Goal: Share content: Share content

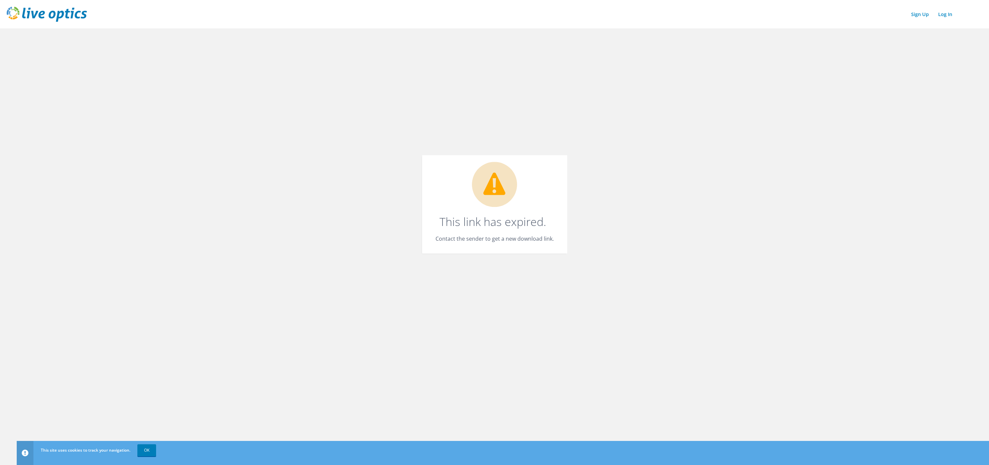
click at [51, 16] on img at bounding box center [47, 14] width 80 height 15
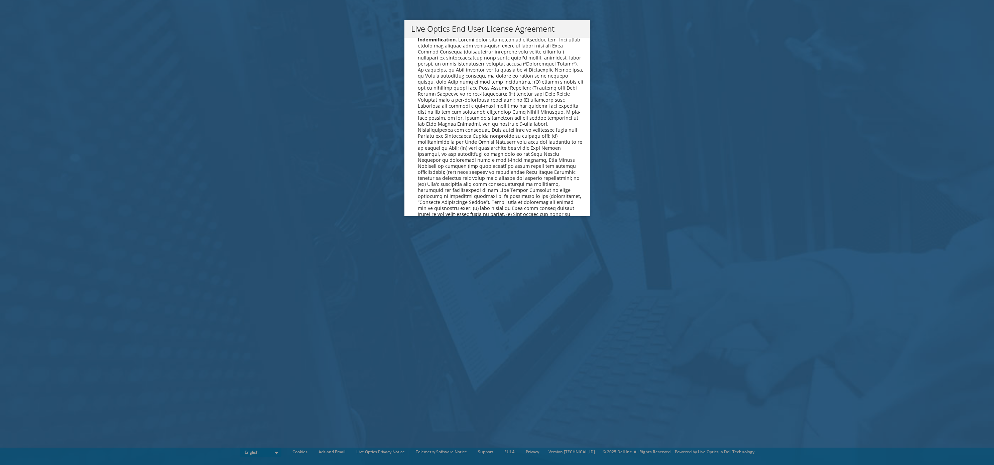
scroll to position [2526, 0]
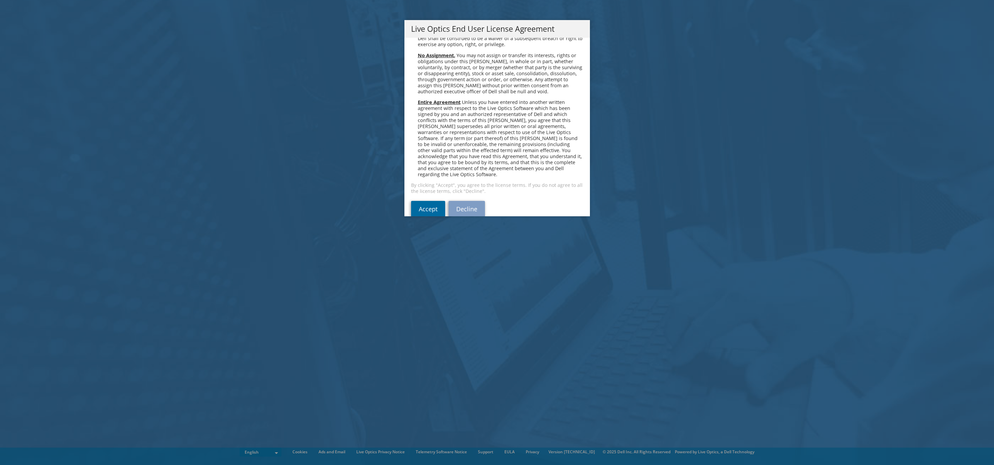
click at [421, 201] on link "Accept" at bounding box center [428, 209] width 34 height 16
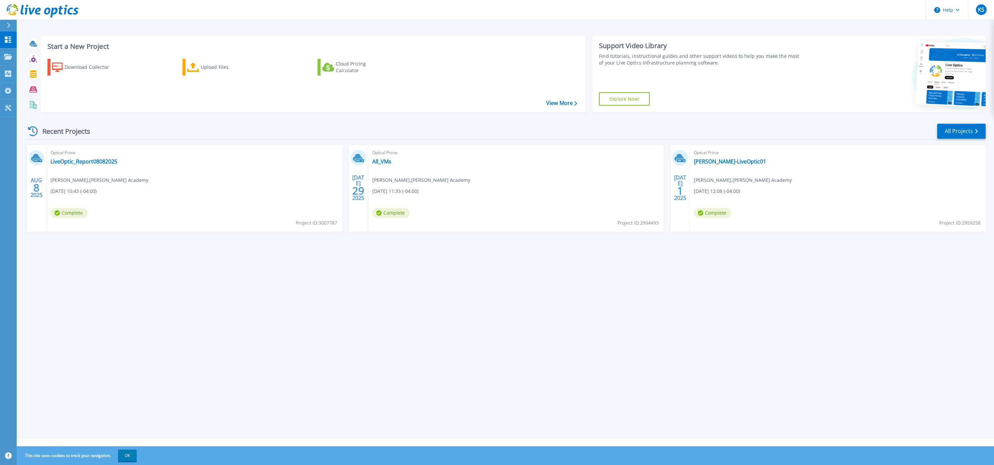
click at [629, 100] on link "Explore Now!" at bounding box center [624, 98] width 51 height 13
click at [727, 165] on div "Optical Prime Thayer-LiveOptic01 Kyle Spencer , Thayer Academy 07/01/2025, 12:0…" at bounding box center [838, 188] width 296 height 87
click at [727, 163] on link "Thayer-LiveOptic01" at bounding box center [730, 161] width 72 height 7
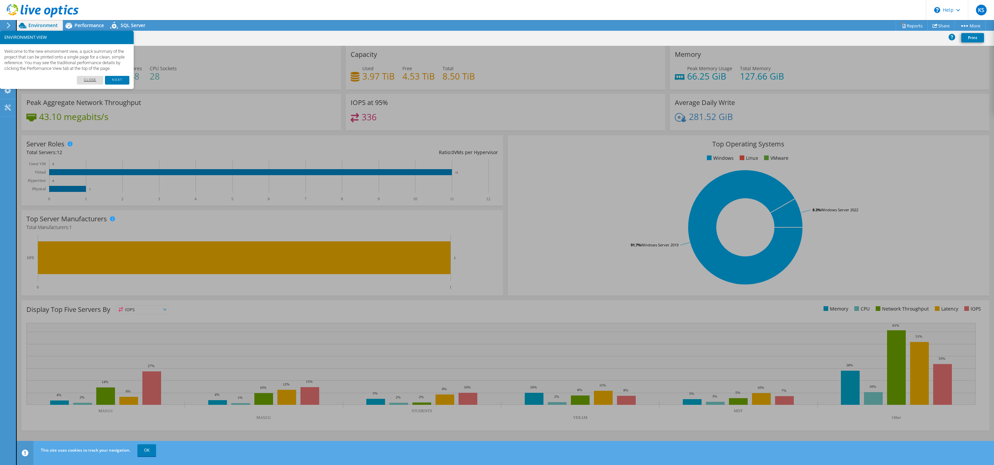
click at [93, 85] on link "Close" at bounding box center [90, 80] width 27 height 9
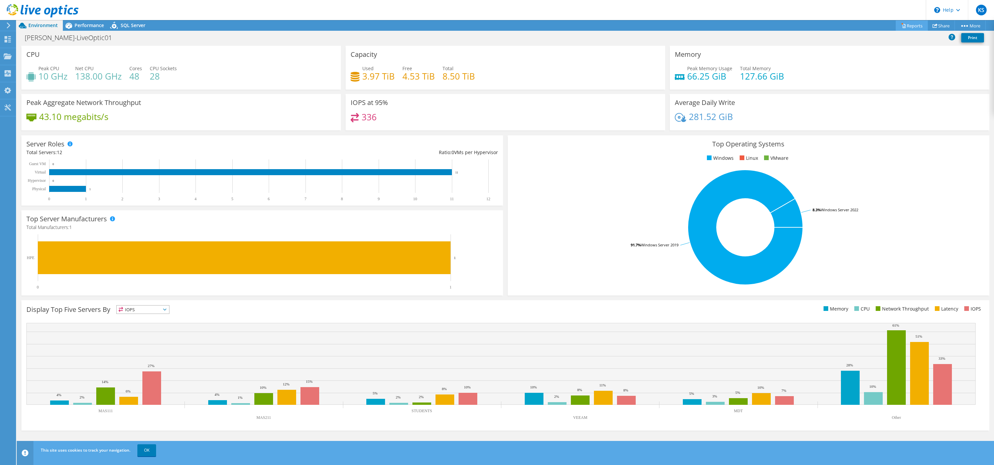
click at [915, 22] on link "Reports" at bounding box center [911, 25] width 32 height 10
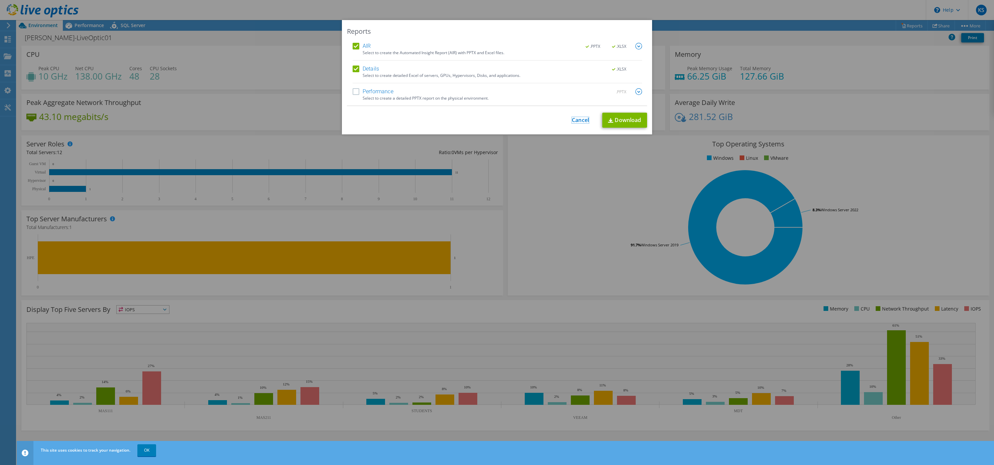
click at [578, 122] on link "Cancel" at bounding box center [580, 120] width 17 height 6
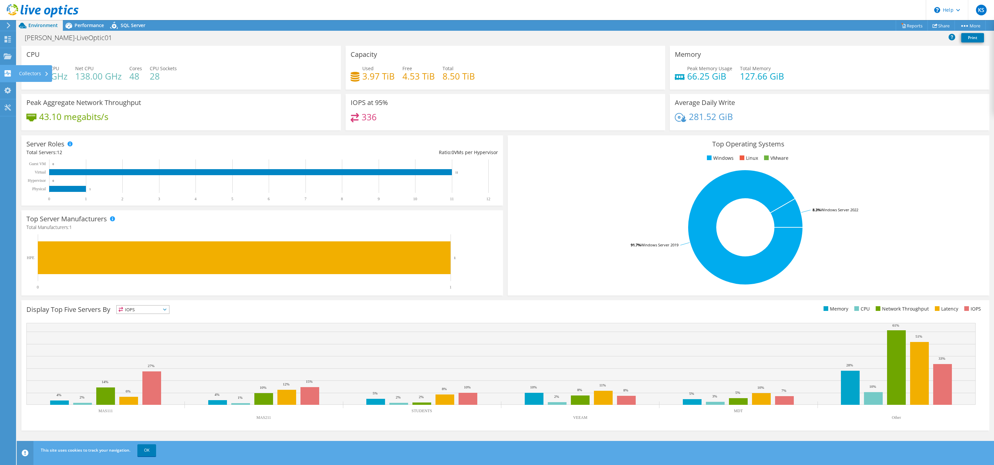
click at [27, 73] on div "Collectors" at bounding box center [34, 73] width 36 height 17
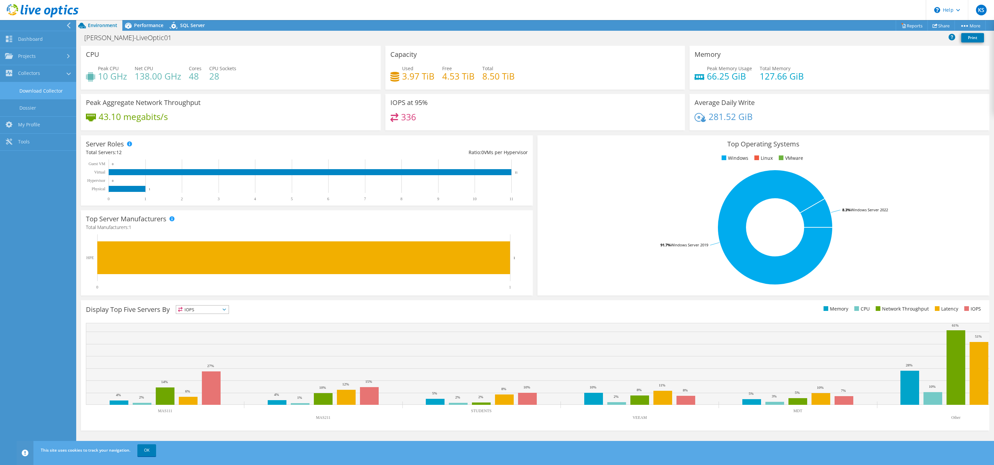
click at [32, 93] on link "Download Collector" at bounding box center [38, 90] width 76 height 17
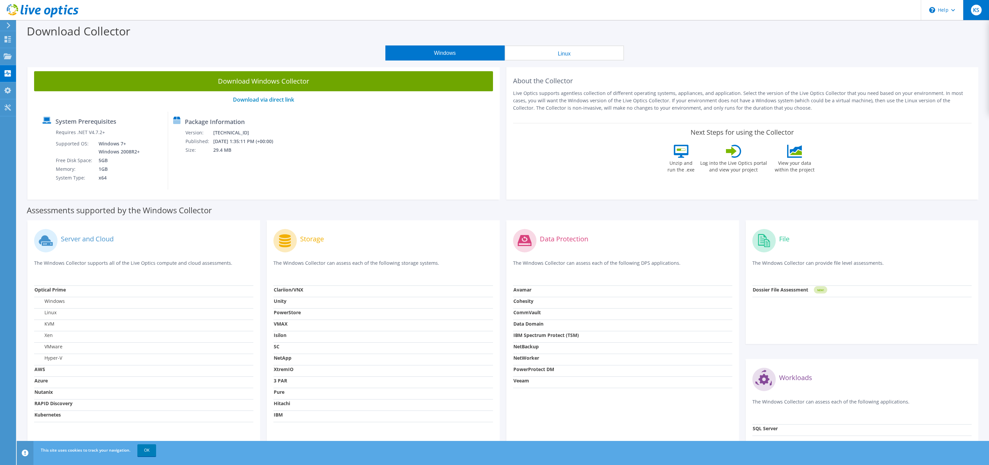
click at [973, 7] on span "KS" at bounding box center [976, 10] width 11 height 11
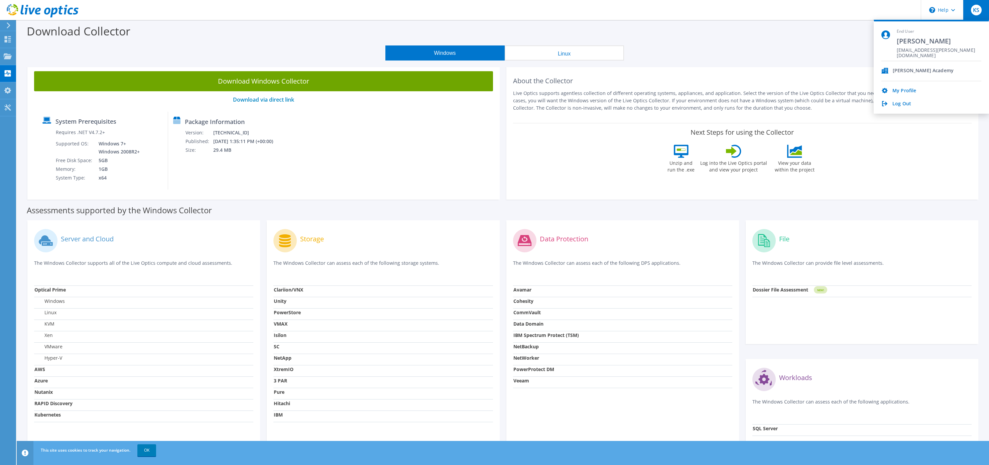
click at [922, 69] on div "[PERSON_NAME] Academy" at bounding box center [922, 71] width 61 height 6
click at [907, 90] on link "My Profile" at bounding box center [904, 91] width 24 height 6
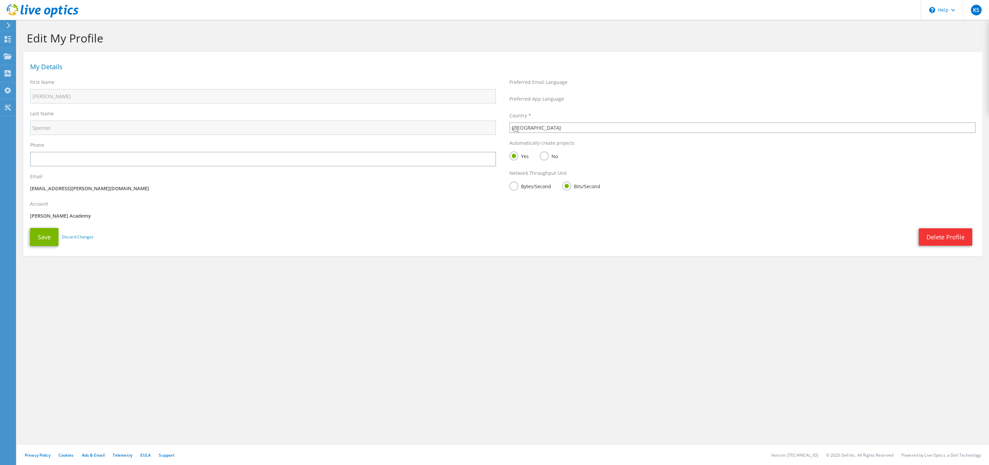
select select "224"
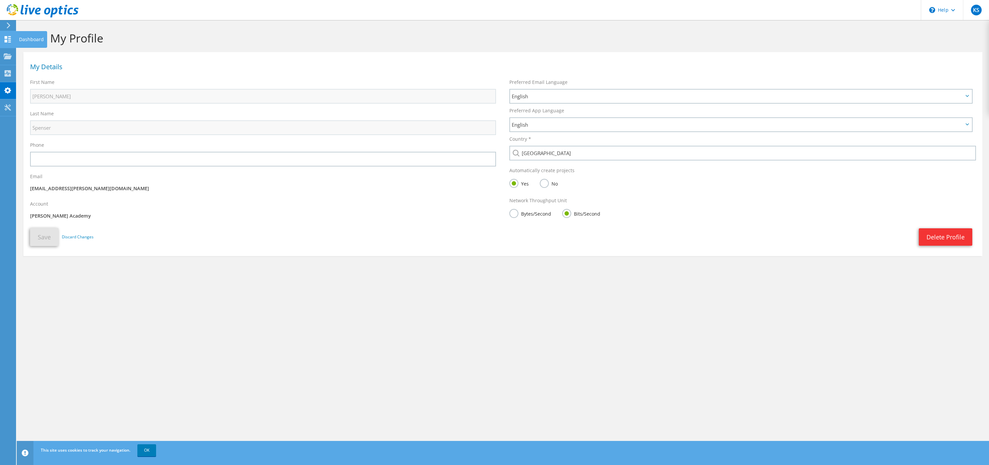
click at [11, 38] on icon at bounding box center [8, 39] width 8 height 6
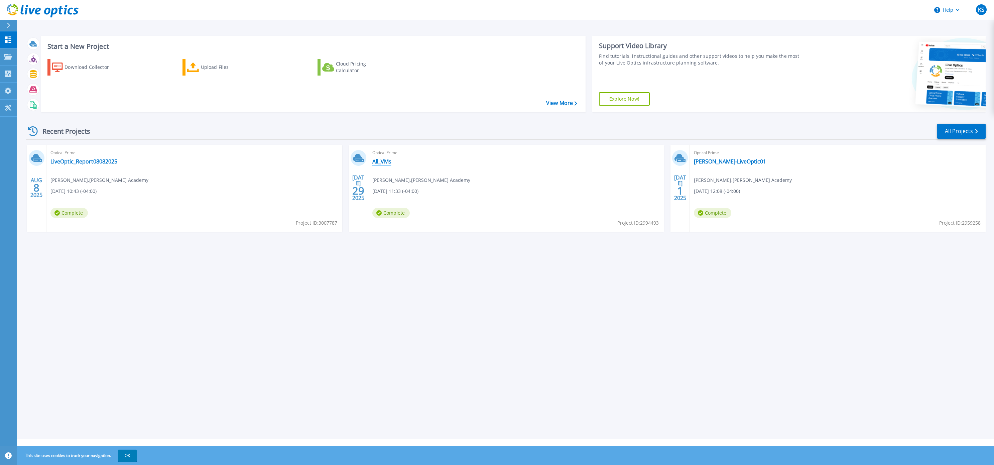
click at [387, 164] on link "All_VMs" at bounding box center [381, 161] width 19 height 7
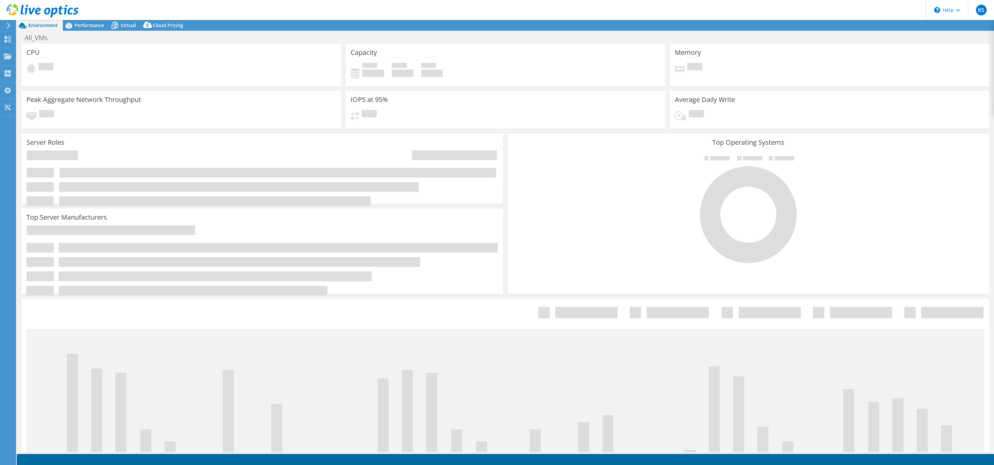
select select "USD"
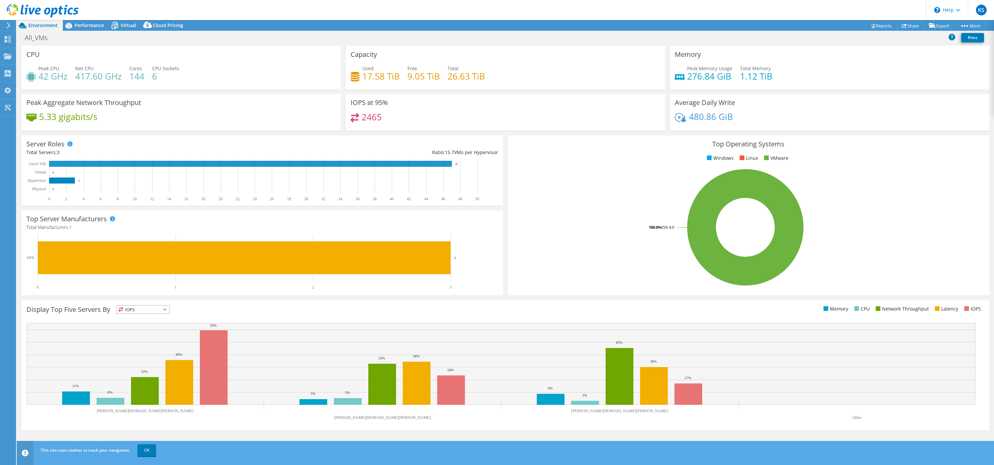
click at [425, 165] on rect at bounding box center [250, 164] width 403 height 6
click at [10, 26] on use at bounding box center [9, 25] width 4 height 6
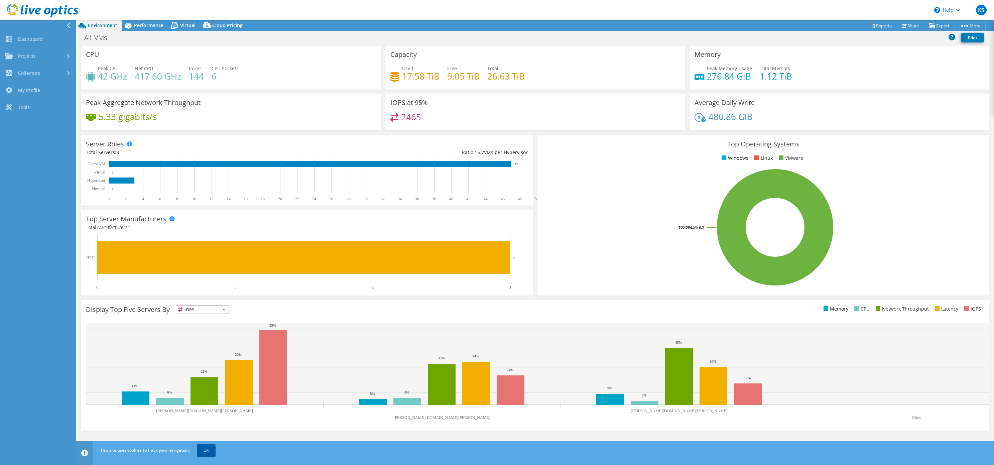
click at [201, 454] on link "OK" at bounding box center [206, 450] width 19 height 12
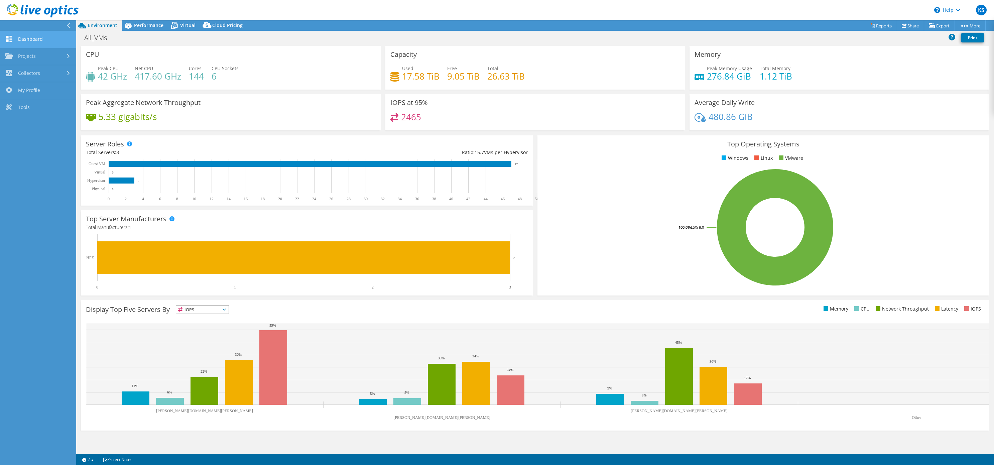
click at [38, 42] on link "Dashboard" at bounding box center [38, 39] width 76 height 17
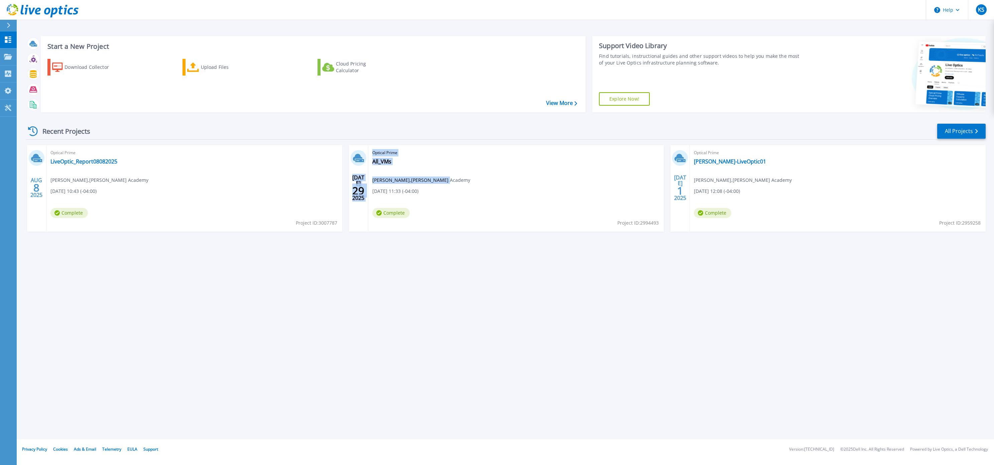
drag, startPoint x: 367, startPoint y: 181, endPoint x: 437, endPoint y: 181, distance: 70.2
click at [437, 181] on div "[DATE] Optical Prime All_VMs [PERSON_NAME] , [PERSON_NAME][GEOGRAPHIC_DATA] [DA…" at bounding box center [506, 188] width 315 height 87
drag, startPoint x: 132, startPoint y: 200, endPoint x: 74, endPoint y: 194, distance: 58.4
click at [132, 200] on div "Optical Prime LiveOptic_Report08082025 [PERSON_NAME] , [PERSON_NAME] Academy [D…" at bounding box center [194, 188] width 296 height 87
drag, startPoint x: 42, startPoint y: 179, endPoint x: 121, endPoint y: 183, distance: 78.6
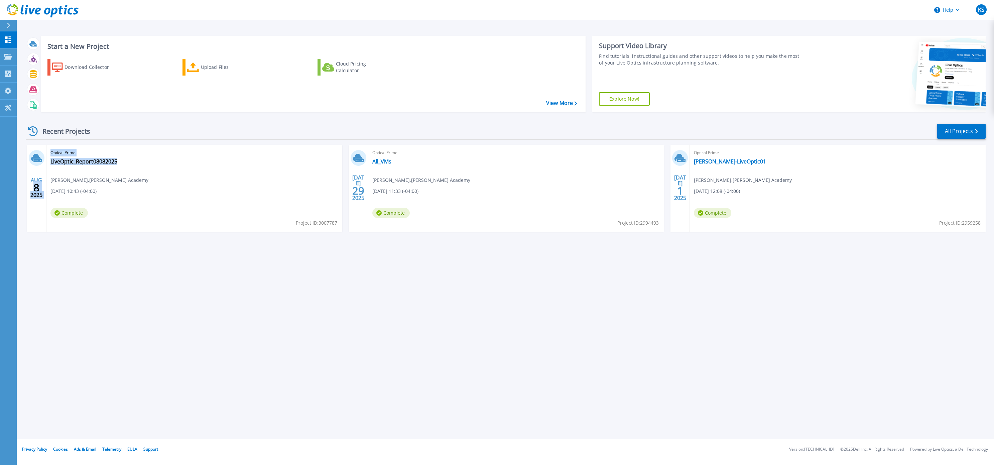
click at [121, 183] on div "[DATE] Optical Prime LiveOptic_Report08082025 [PERSON_NAME] , [PERSON_NAME] Aca…" at bounding box center [184, 188] width 315 height 87
click at [382, 162] on link "All_VMs" at bounding box center [381, 161] width 19 height 7
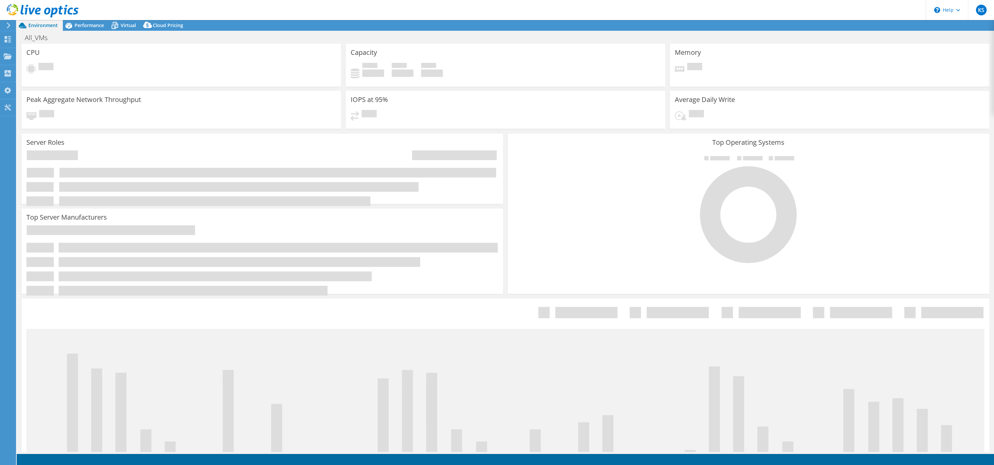
select select "USD"
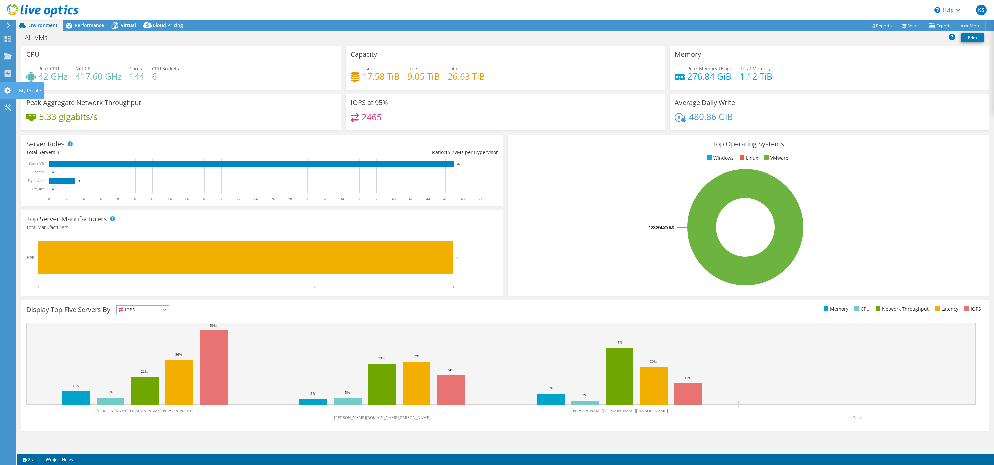
click at [10, 93] on div at bounding box center [8, 91] width 8 height 7
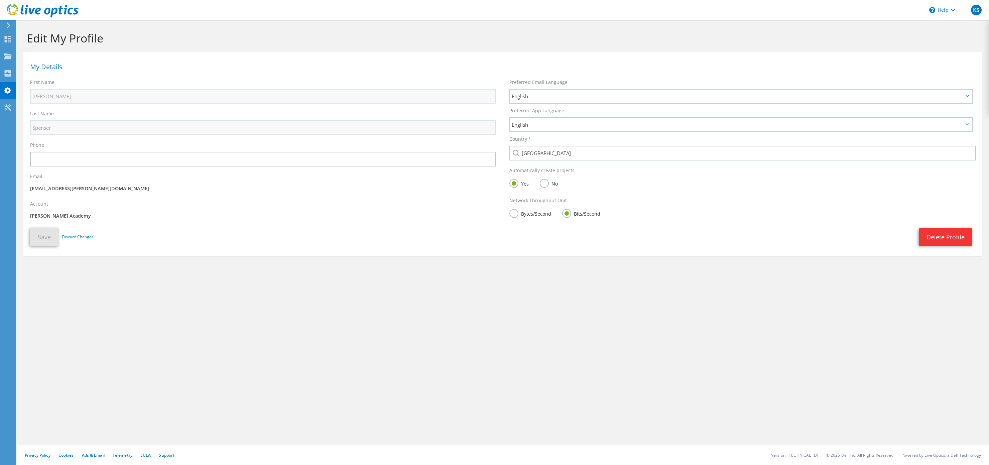
click at [11, 23] on icon at bounding box center [8, 25] width 5 height 6
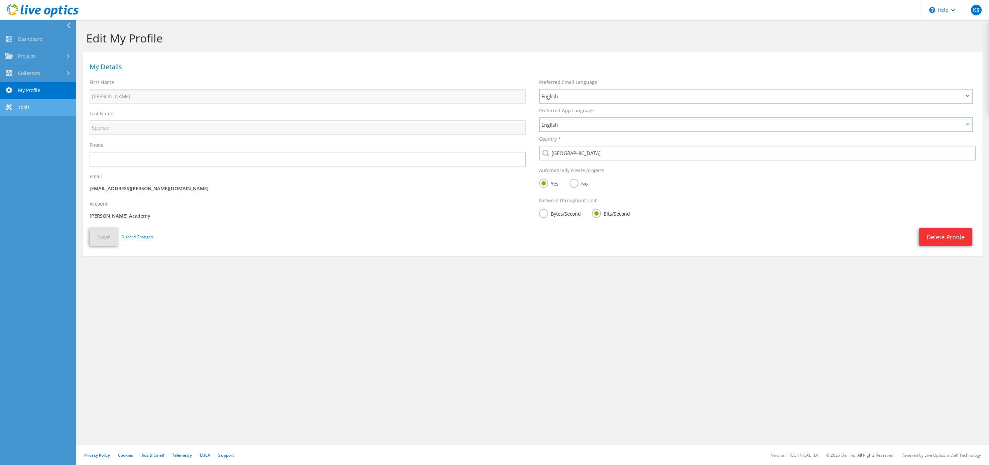
click at [40, 113] on link "Tools" at bounding box center [38, 107] width 76 height 17
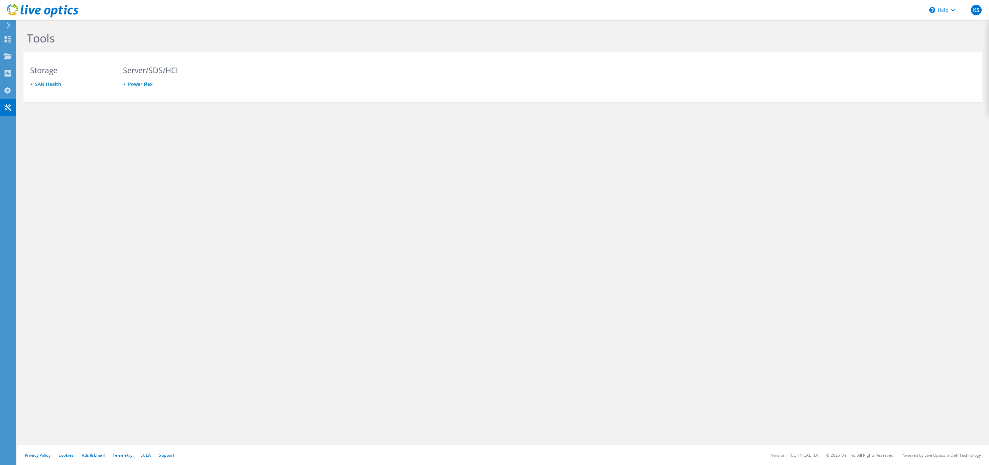
click at [9, 28] on icon at bounding box center [8, 25] width 5 height 6
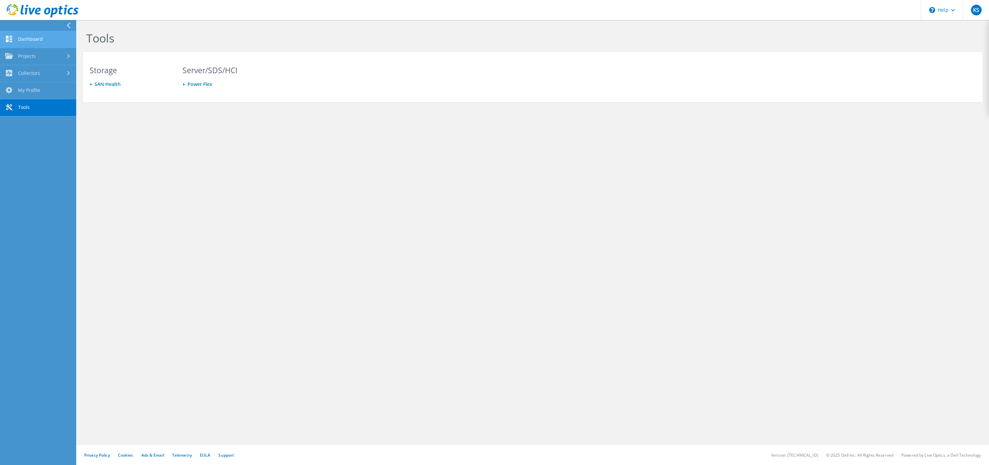
click at [48, 34] on link "Dashboard" at bounding box center [38, 39] width 76 height 17
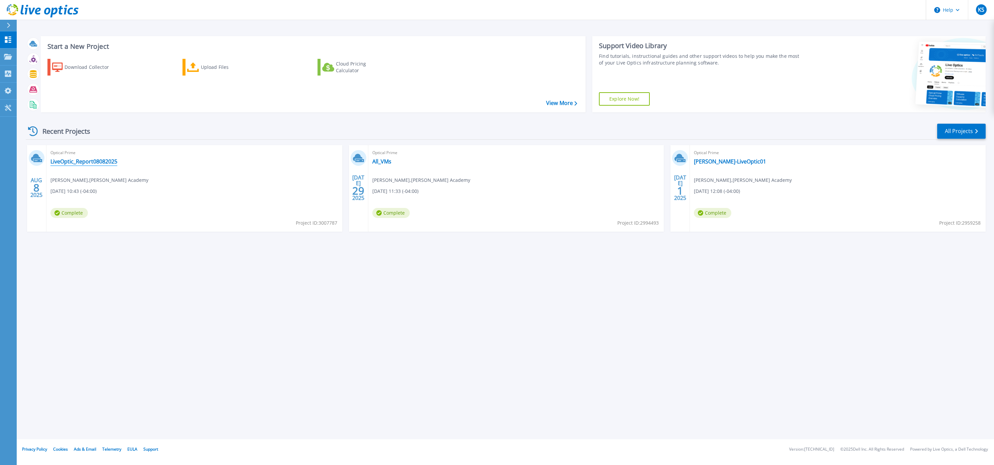
click at [90, 161] on link "LiveOptic_Report08082025" at bounding box center [83, 161] width 67 height 7
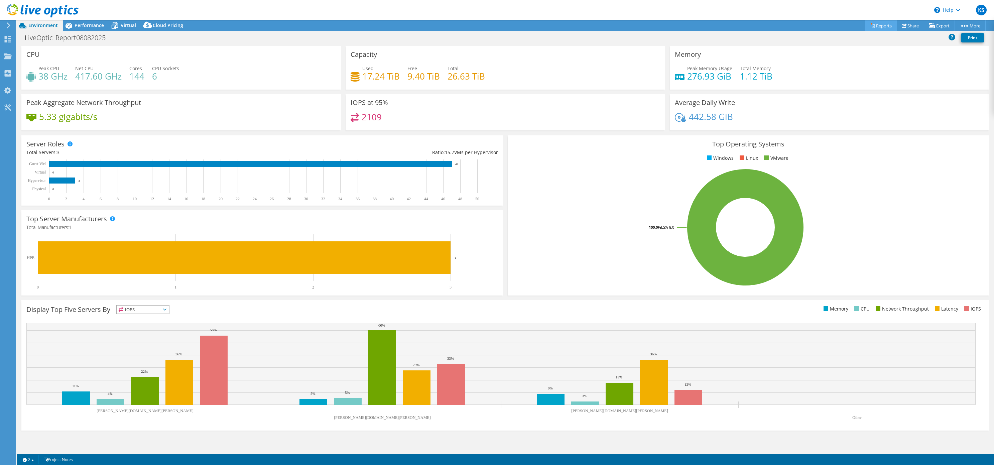
click at [871, 24] on link "Reports" at bounding box center [881, 25] width 32 height 10
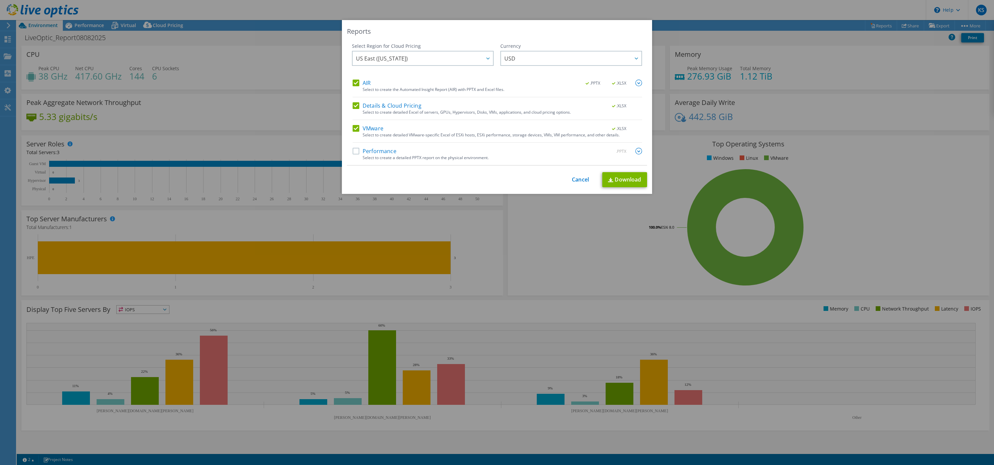
click at [352, 151] on label "Performance" at bounding box center [374, 151] width 44 height 7
click at [0, 0] on input "Performance" at bounding box center [0, 0] width 0 height 0
click at [462, 60] on span "US East (Virginia)" at bounding box center [424, 58] width 137 height 14
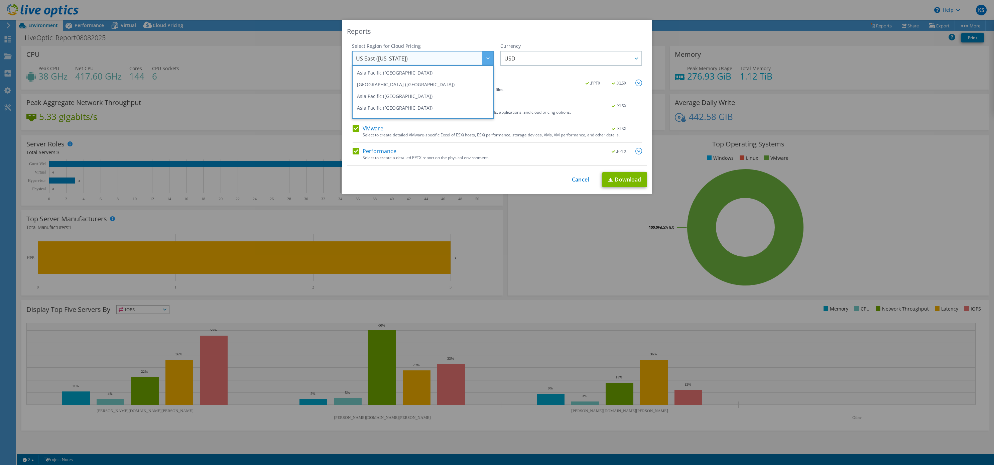
click at [459, 45] on div "Select Region for Cloud Pricing" at bounding box center [423, 46] width 142 height 7
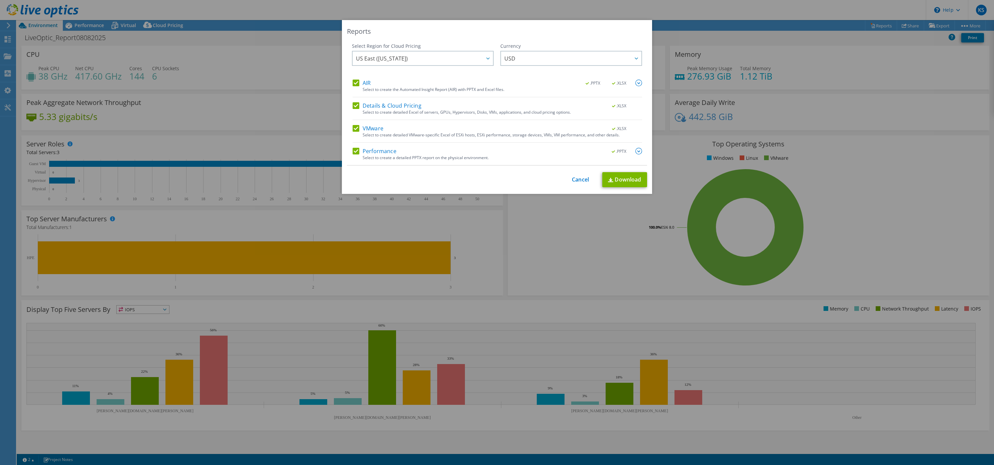
click at [637, 84] on img at bounding box center [638, 83] width 7 height 7
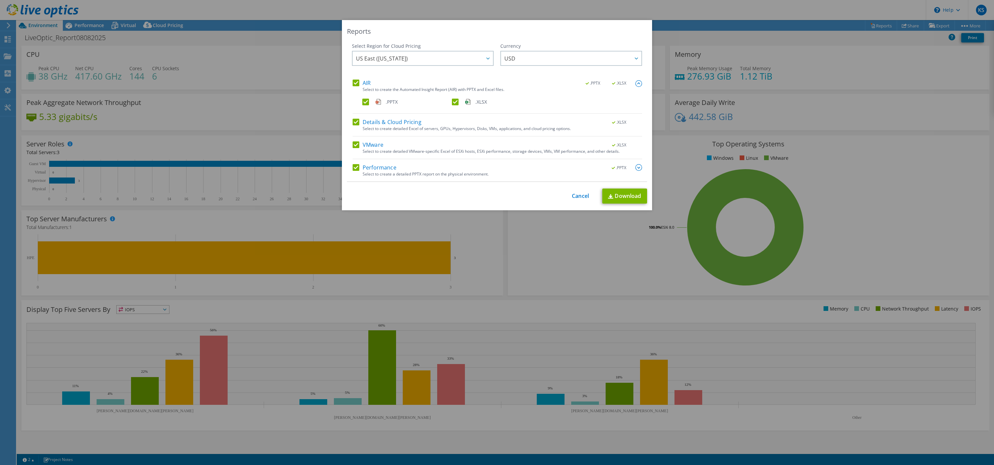
click at [637, 83] on img at bounding box center [638, 83] width 7 height 7
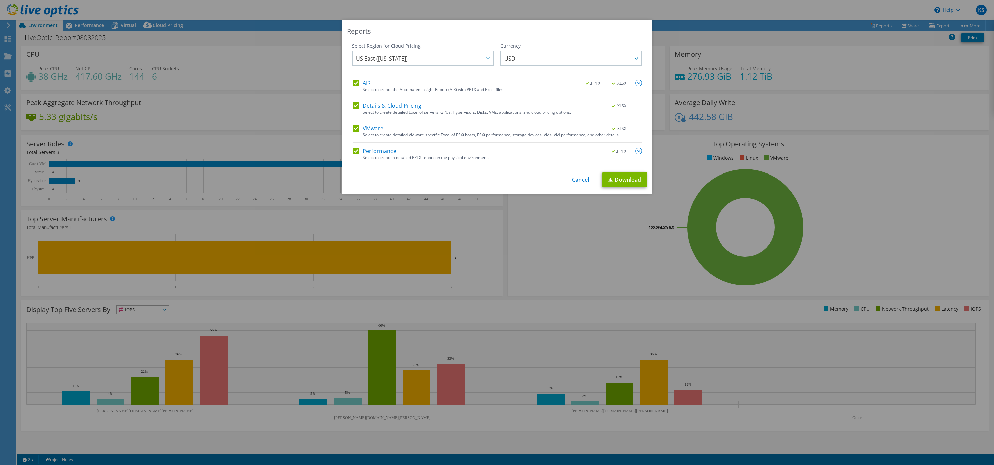
click at [572, 178] on link "Cancel" at bounding box center [580, 179] width 17 height 6
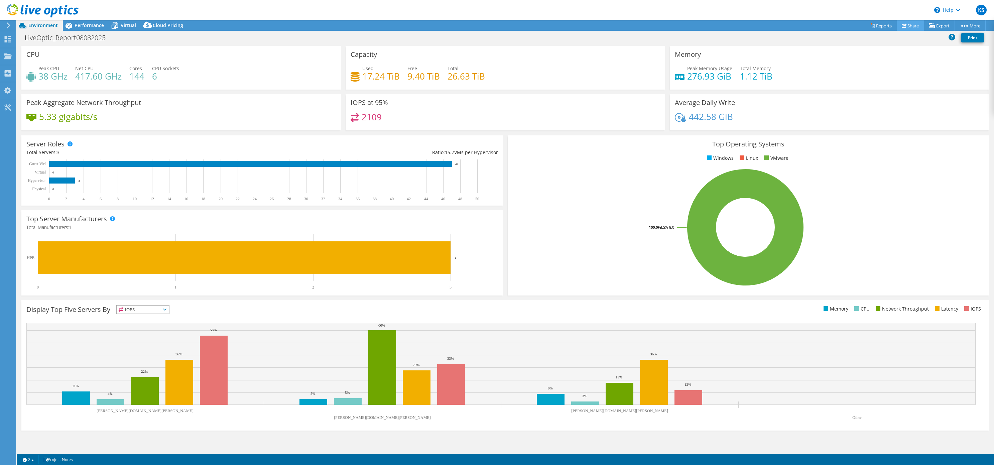
click at [909, 27] on link "Share" at bounding box center [909, 25] width 27 height 10
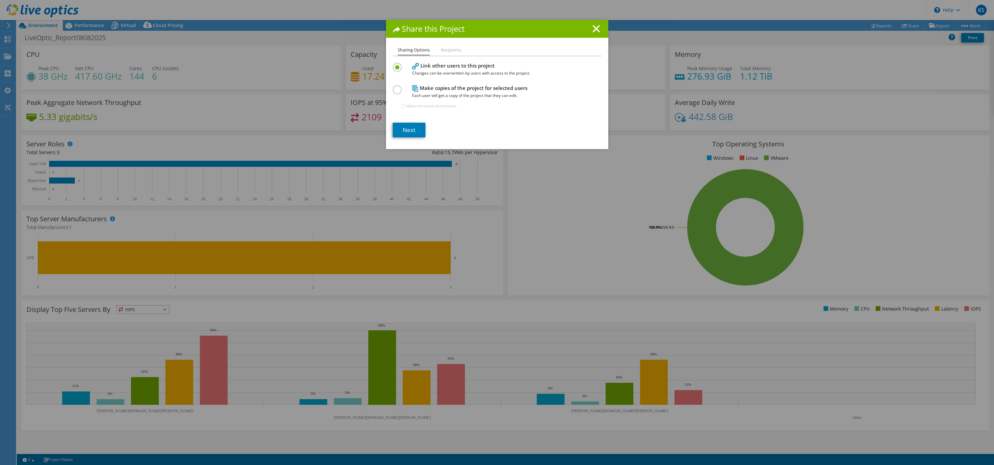
click at [444, 51] on li "Recipients" at bounding box center [451, 50] width 20 height 8
click at [413, 132] on link "Next" at bounding box center [409, 130] width 33 height 15
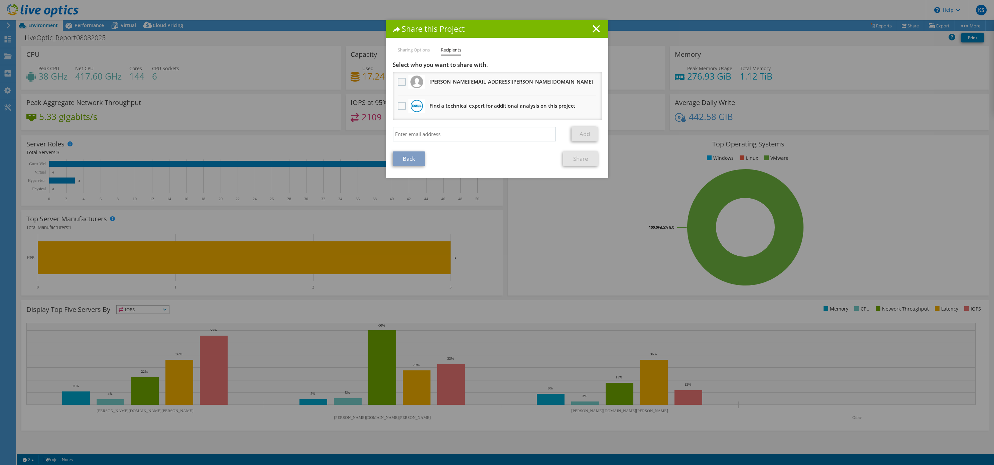
click at [401, 83] on label at bounding box center [403, 82] width 10 height 8
click at [0, 0] on input "checkbox" at bounding box center [0, 0] width 0 height 0
click at [452, 131] on input "search" at bounding box center [475, 134] width 164 height 15
type input "nmelo@thayer.org"
click at [573, 130] on link "Add" at bounding box center [584, 134] width 26 height 15
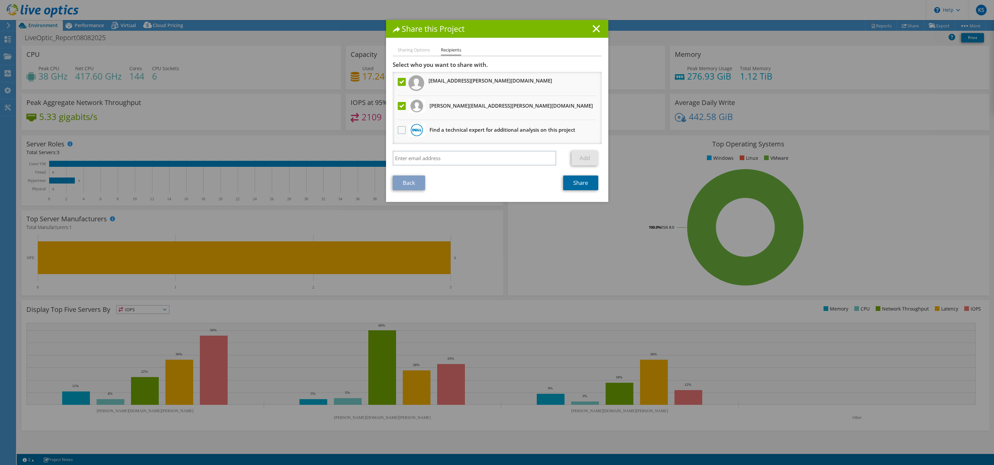
click at [580, 185] on link "Share" at bounding box center [580, 182] width 35 height 15
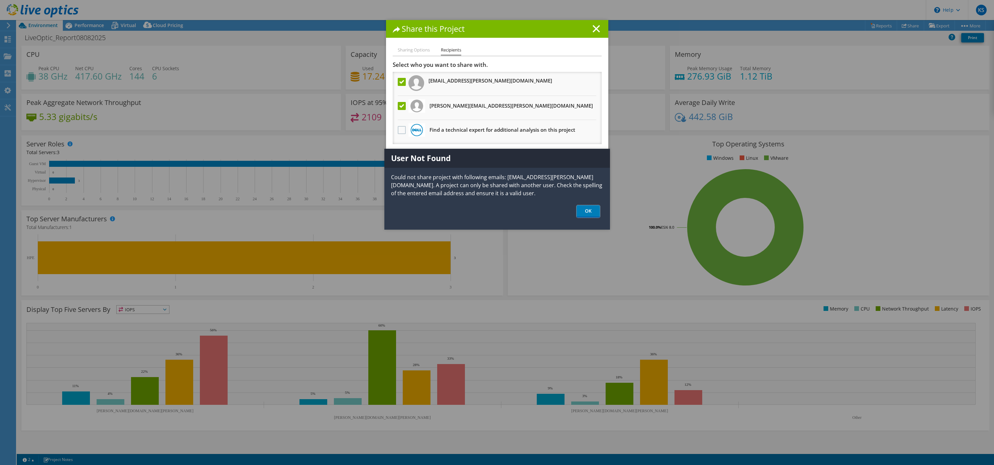
click at [585, 210] on link "OK" at bounding box center [587, 211] width 23 height 12
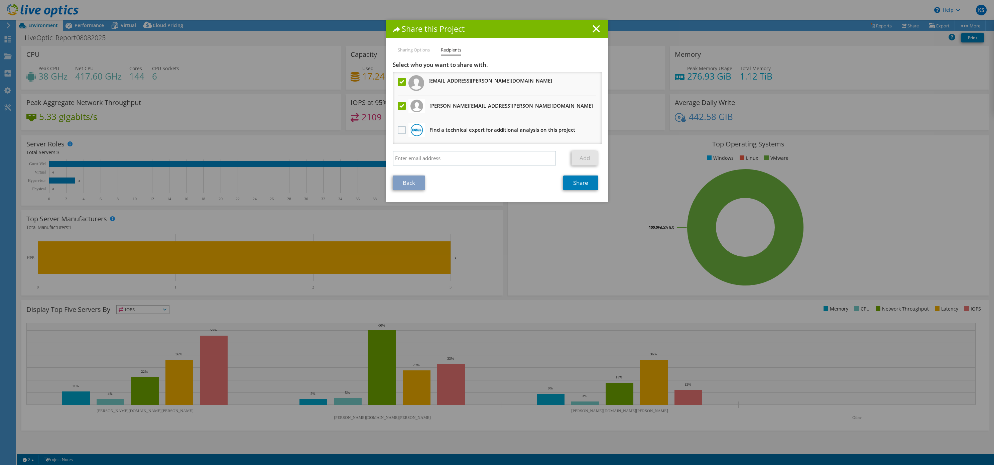
click at [398, 80] on label at bounding box center [403, 82] width 10 height 8
click at [0, 0] on input "checkbox" at bounding box center [0, 0] width 0 height 0
click at [577, 186] on link "Share" at bounding box center [580, 182] width 35 height 15
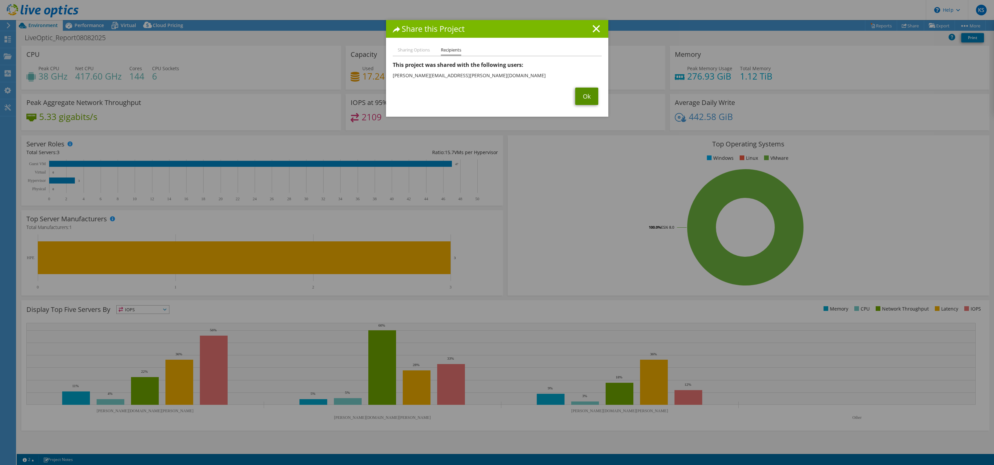
click at [579, 97] on link "Ok" at bounding box center [586, 96] width 23 height 17
